Goal: Browse casually

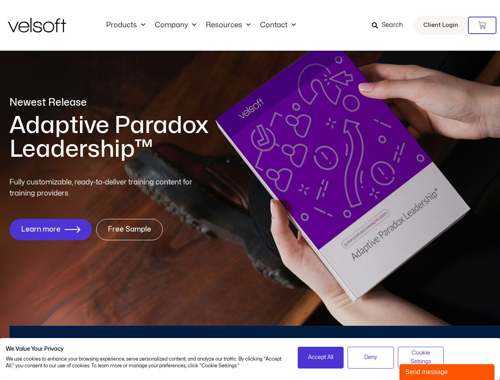
click at [250, 190] on div "Fully customizable, ready-to-deliver training content for training providers. L…" at bounding box center [249, 208] width 481 height 63
click at [482, 25] on icon at bounding box center [482, 25] width 8 height 8
click at [321, 357] on span "Accept All" at bounding box center [320, 357] width 25 height 9
click at [250, 190] on div "No products in the cart." at bounding box center [250, 190] width 0 height 0
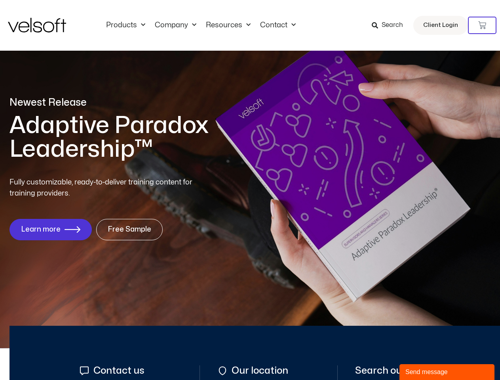
click at [250, 190] on div "No products in the cart." at bounding box center [250, 190] width 0 height 0
click at [447, 372] on div "Send message" at bounding box center [446, 371] width 83 height 9
